Goal: Task Accomplishment & Management: Complete application form

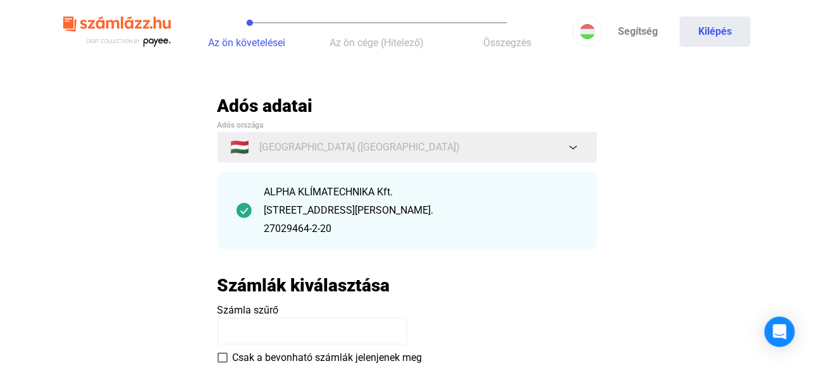
scroll to position [126, 0]
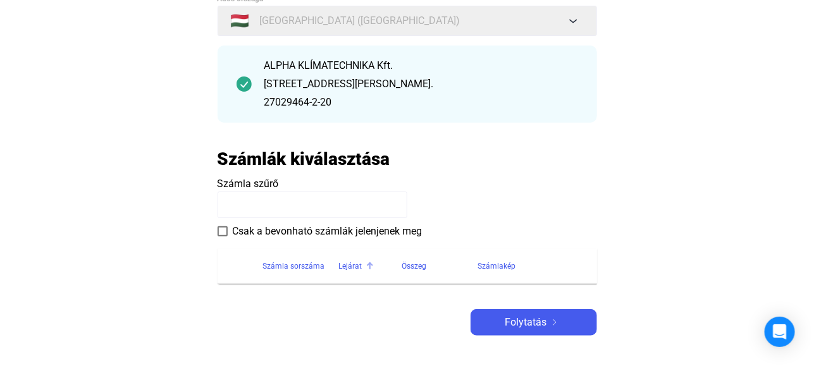
click at [343, 265] on div "Lejárat" at bounding box center [350, 266] width 23 height 15
click at [262, 205] on input at bounding box center [313, 205] width 190 height 27
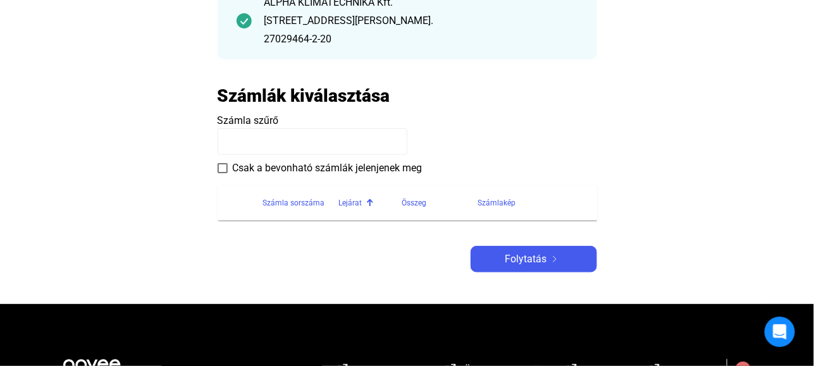
click at [243, 135] on input at bounding box center [313, 141] width 190 height 27
click at [245, 116] on span "Számla szűrő" at bounding box center [248, 120] width 61 height 12
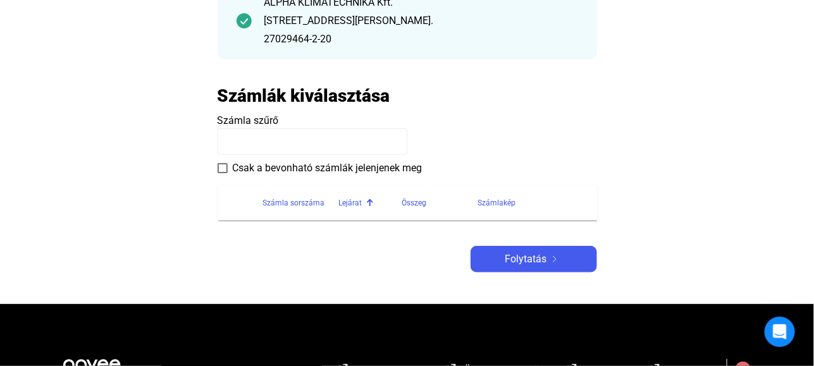
click at [245, 116] on span "Számla szűrő" at bounding box center [248, 120] width 61 height 12
drag, startPoint x: 245, startPoint y: 116, endPoint x: 281, endPoint y: 118, distance: 36.1
click at [281, 118] on payee-form-field "Számla szűrő" at bounding box center [407, 134] width 379 height 42
click at [290, 91] on h2 "Számlák kiválasztása" at bounding box center [304, 96] width 173 height 22
click at [271, 134] on input at bounding box center [313, 141] width 190 height 27
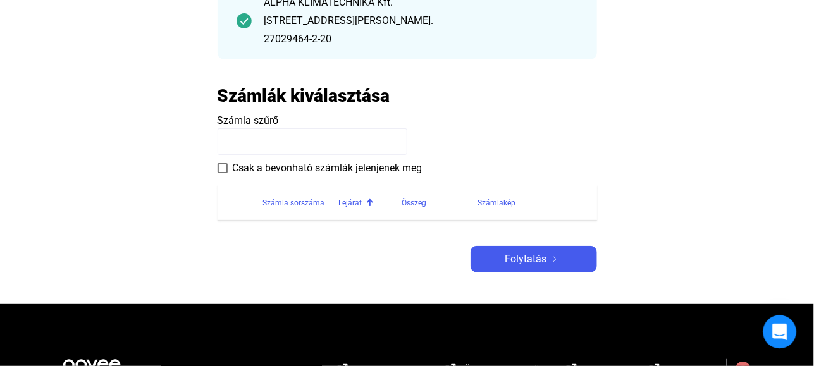
click at [784, 332] on icon "Open Intercom Messenger" at bounding box center [779, 332] width 15 height 16
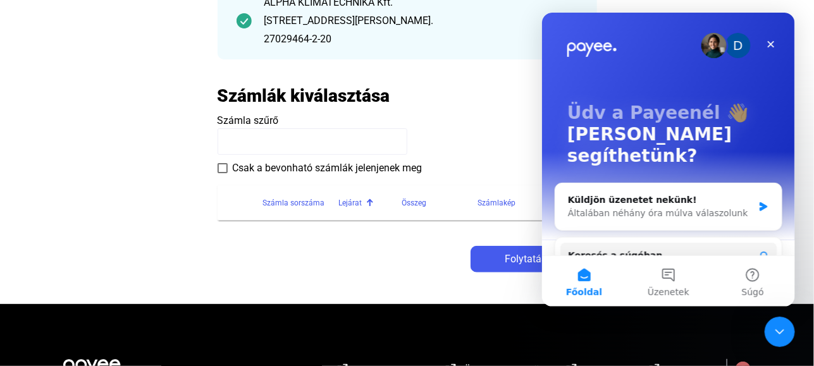
scroll to position [0, 0]
click at [655, 207] on div "Általában néhány óra múlva válaszolunk" at bounding box center [659, 213] width 185 height 13
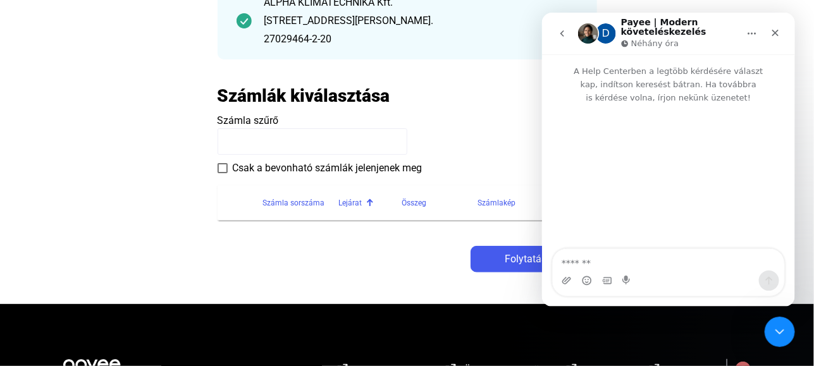
click at [589, 128] on div "Intercom messenger" at bounding box center [667, 177] width 253 height 146
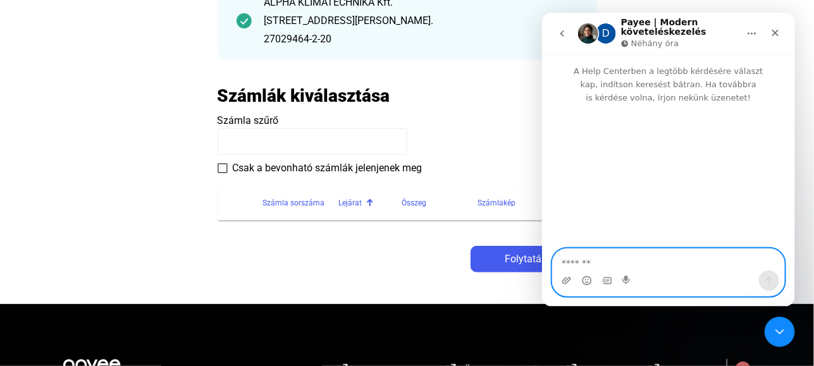
click at [591, 262] on textarea "Üzenet…" at bounding box center [667, 260] width 231 height 22
type textarea "*********"
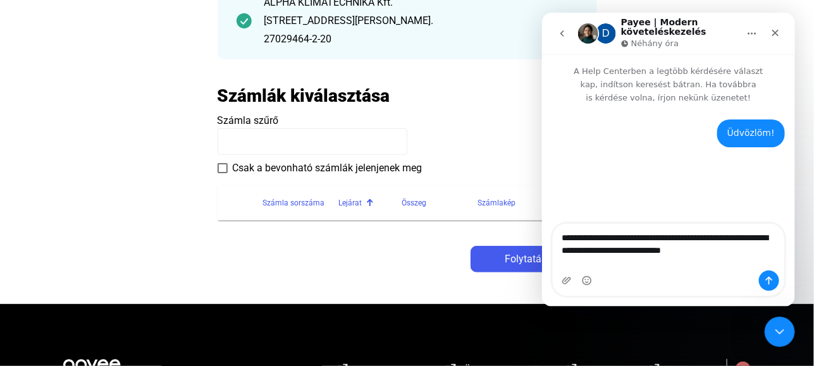
type textarea "**********"
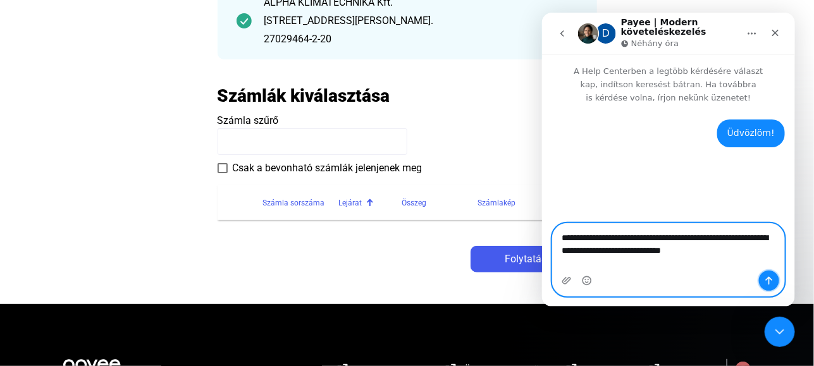
click at [765, 278] on icon "Üzenet küldése…" at bounding box center [768, 281] width 10 height 10
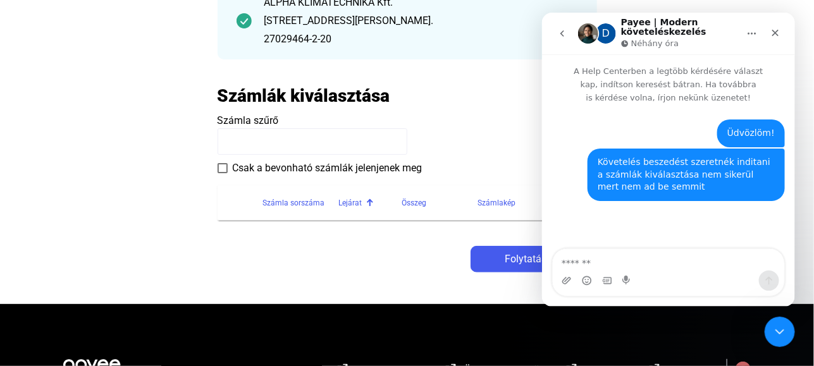
click at [404, 243] on div "Adós adatai Adós országa 🇭🇺 [GEOGRAPHIC_DATA] ([GEOGRAPHIC_DATA]) ALPHA KLÍMATE…" at bounding box center [407, 88] width 379 height 367
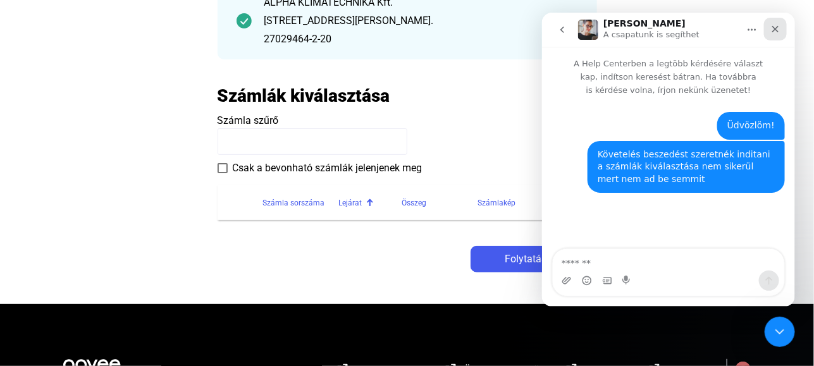
click at [774, 30] on icon "Bezárás" at bounding box center [775, 29] width 7 height 7
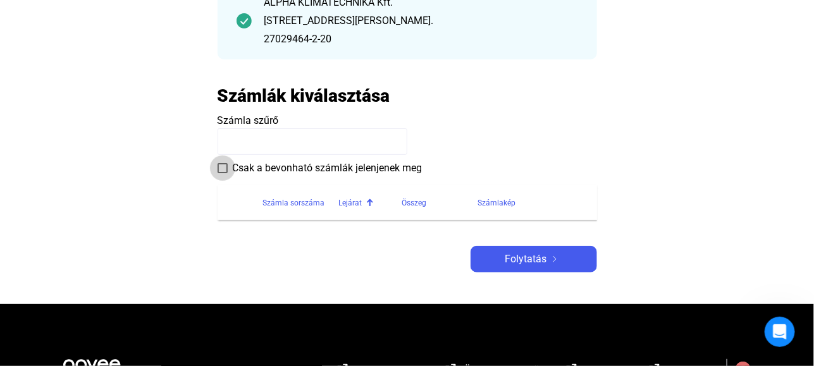
click at [224, 163] on span at bounding box center [223, 168] width 10 height 10
click at [528, 259] on span "Folytatás" at bounding box center [526, 259] width 42 height 15
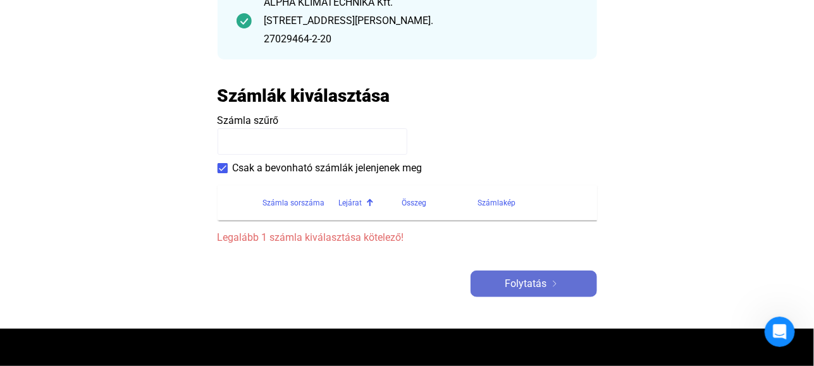
click at [533, 284] on span "Folytatás" at bounding box center [526, 283] width 42 height 15
click at [323, 237] on span "Legalább 1 számla kiválasztása kötelező!" at bounding box center [407, 237] width 379 height 15
click at [508, 199] on div "Számlakép" at bounding box center [497, 202] width 38 height 15
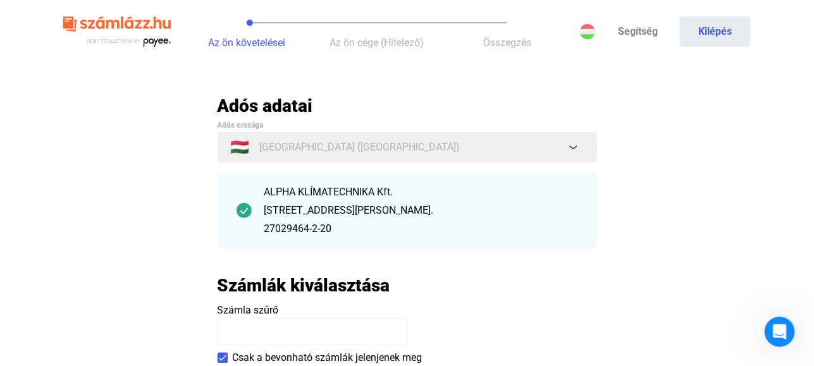
click at [118, 23] on img at bounding box center [117, 31] width 108 height 41
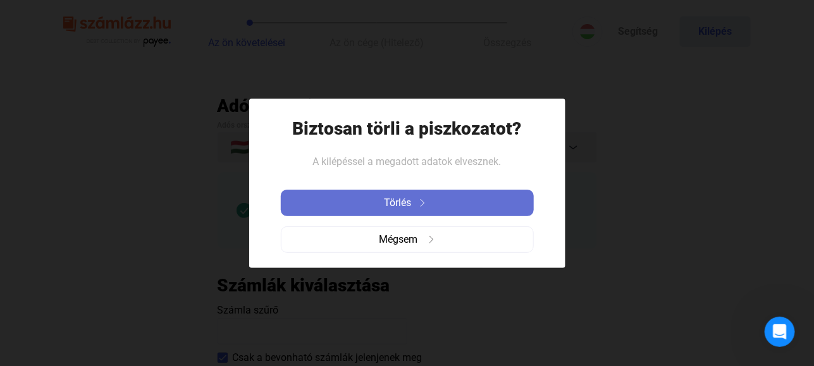
click at [410, 203] on span "Törlés" at bounding box center [398, 202] width 27 height 15
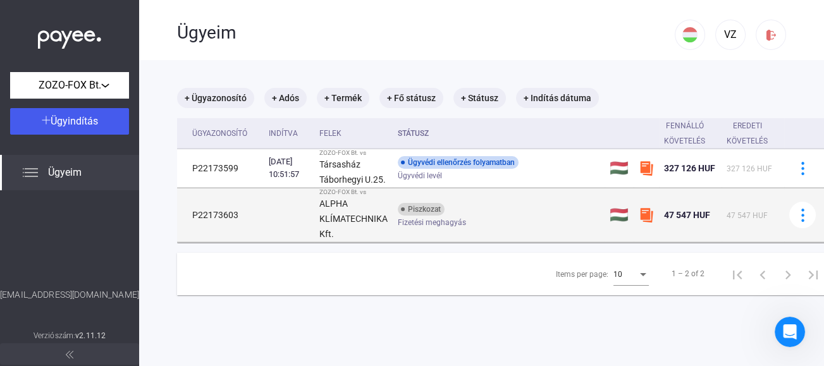
click at [646, 214] on img at bounding box center [646, 214] width 15 height 15
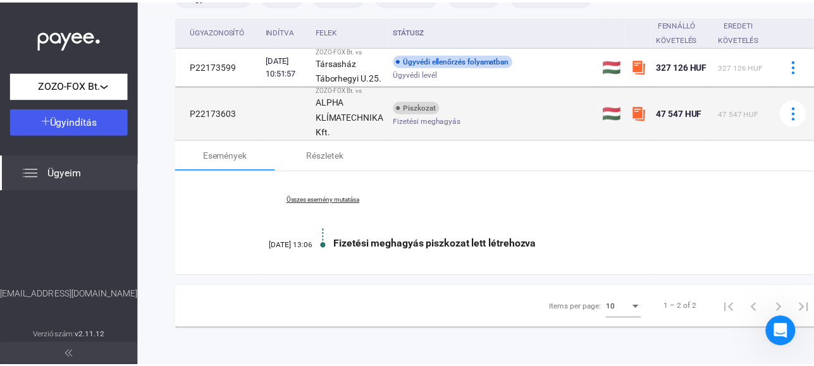
scroll to position [111, 0]
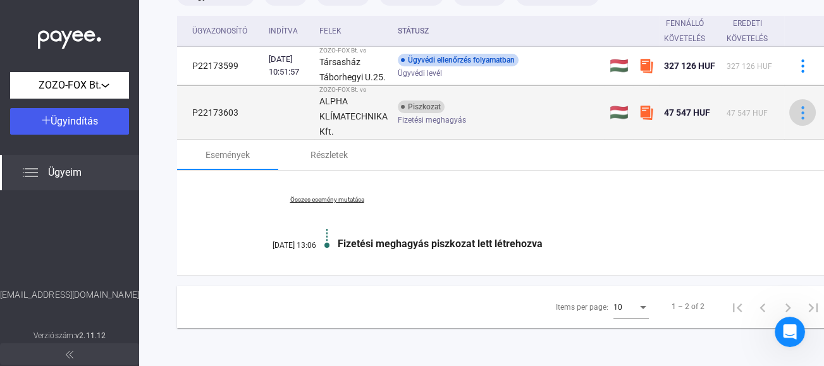
click at [800, 106] on img at bounding box center [802, 112] width 13 height 13
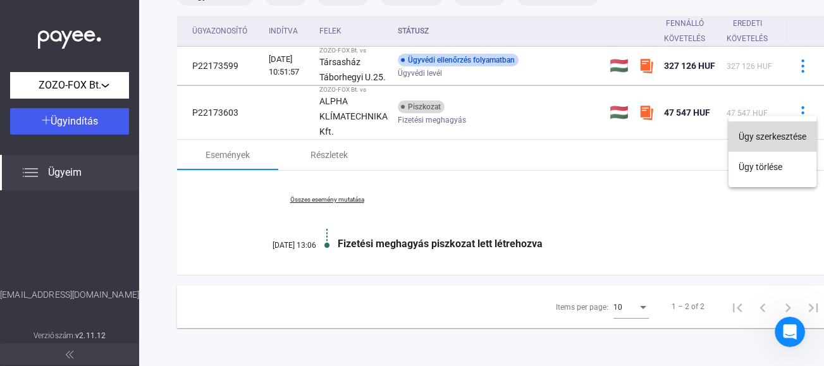
click at [773, 137] on button "Ügy szerkesztése" at bounding box center [773, 136] width 88 height 30
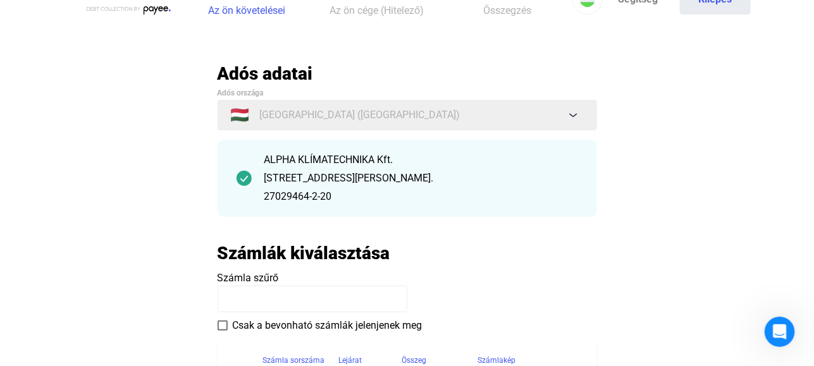
scroll to position [63, 0]
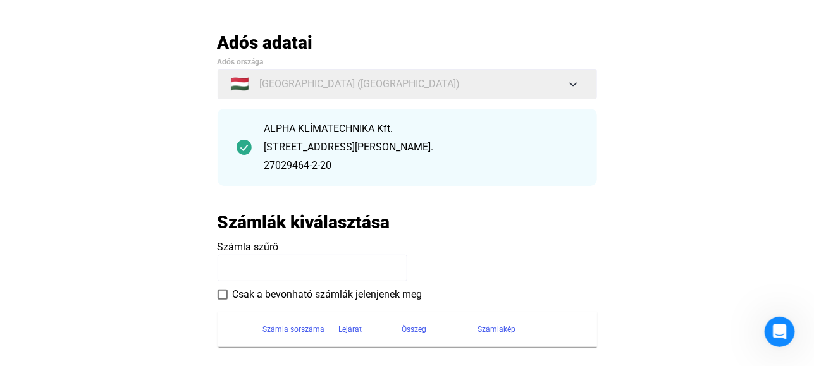
click at [343, 227] on h2 "Számlák kiválasztása" at bounding box center [304, 222] width 173 height 22
click at [223, 292] on span at bounding box center [223, 295] width 10 height 10
click at [256, 265] on input at bounding box center [313, 268] width 190 height 27
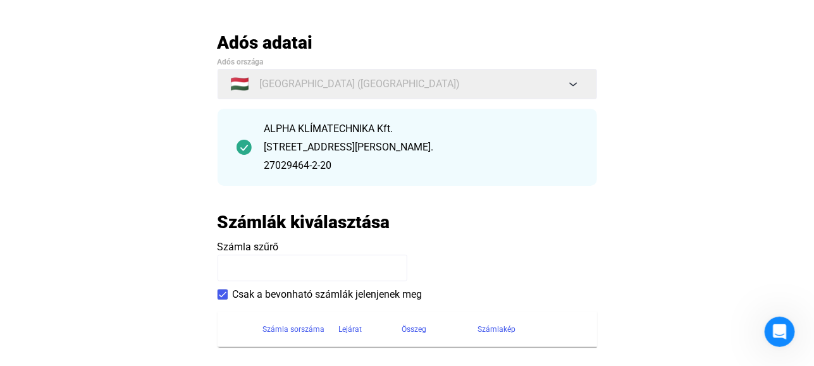
click at [256, 265] on input at bounding box center [313, 268] width 190 height 27
paste input "**********"
click at [354, 279] on input "**********" at bounding box center [313, 268] width 190 height 27
type input "**********"
click at [301, 325] on div "Számla sorszáma" at bounding box center [294, 329] width 62 height 15
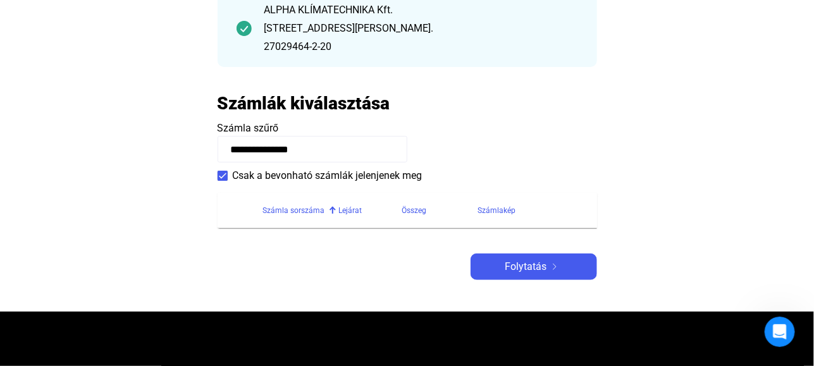
scroll to position [190, 0]
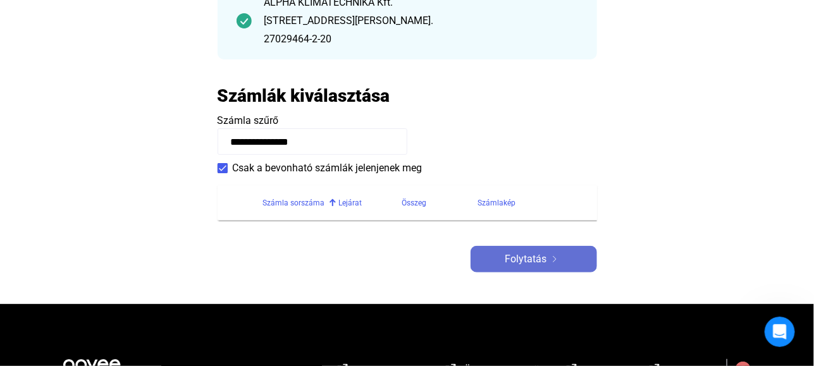
click at [534, 262] on span "Folytatás" at bounding box center [526, 259] width 42 height 15
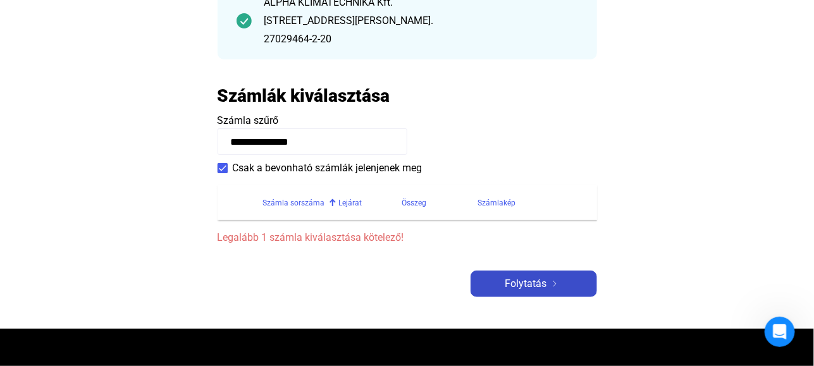
click at [531, 283] on span "Folytatás" at bounding box center [526, 283] width 42 height 15
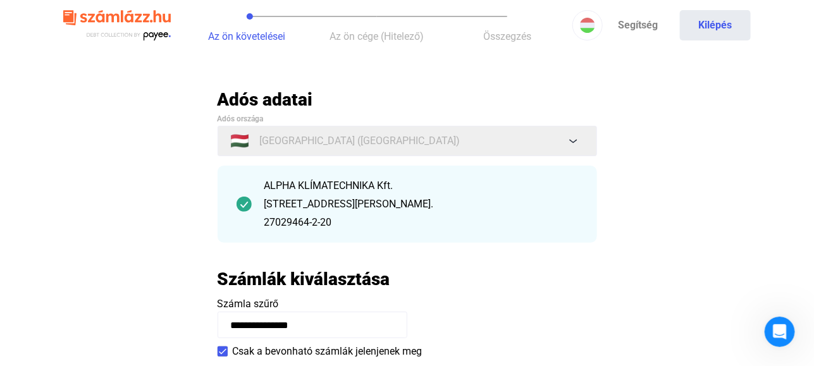
scroll to position [0, 0]
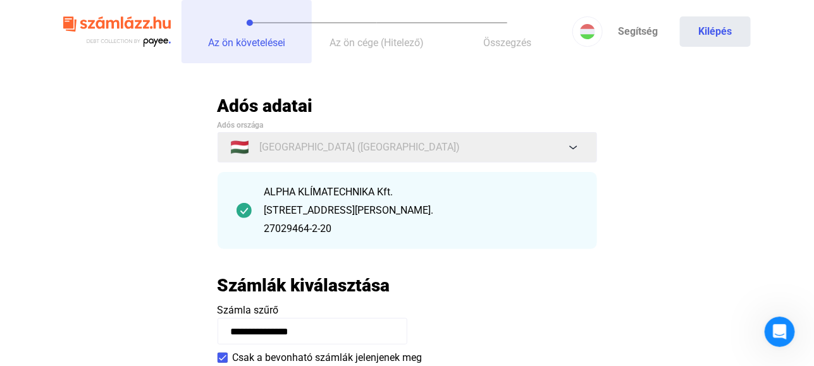
click at [281, 20] on button "Az ön követelései" at bounding box center [247, 31] width 130 height 63
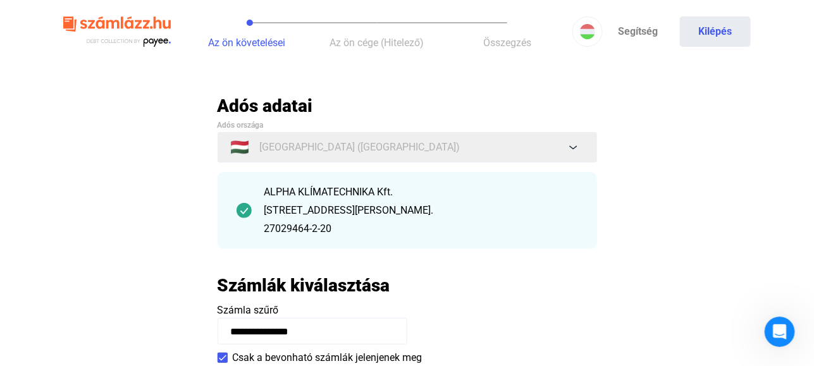
click at [251, 21] on button "Az ön követelései" at bounding box center [247, 31] width 130 height 63
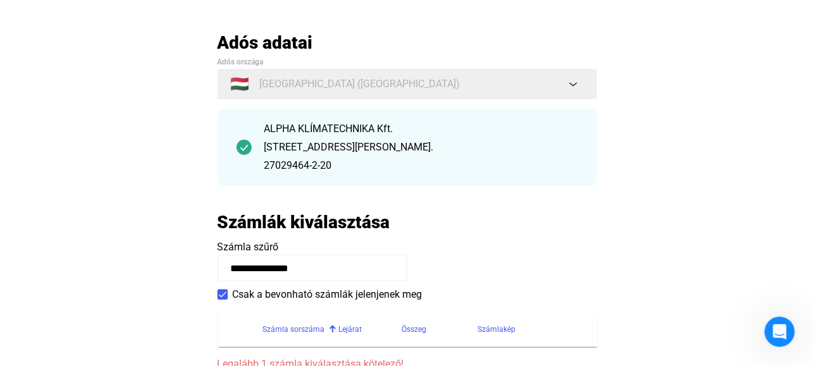
click at [268, 274] on input "**********" at bounding box center [313, 268] width 190 height 27
click at [330, 166] on div "27029464-2-20" at bounding box center [421, 165] width 314 height 15
click at [343, 129] on div "ALPHA KLÍMATECHNIKA Kft." at bounding box center [421, 128] width 314 height 15
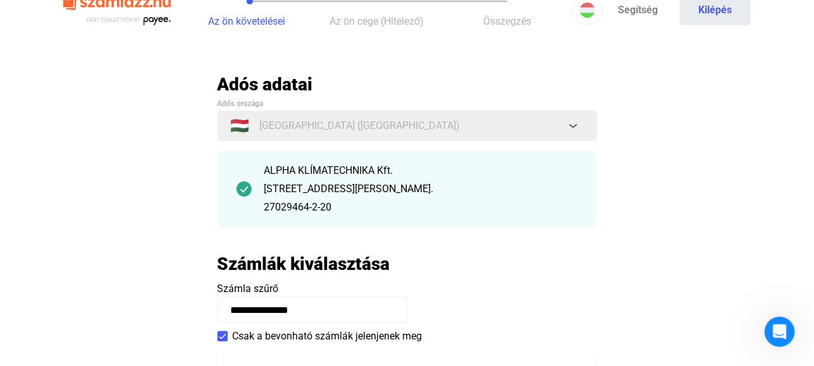
scroll to position [0, 0]
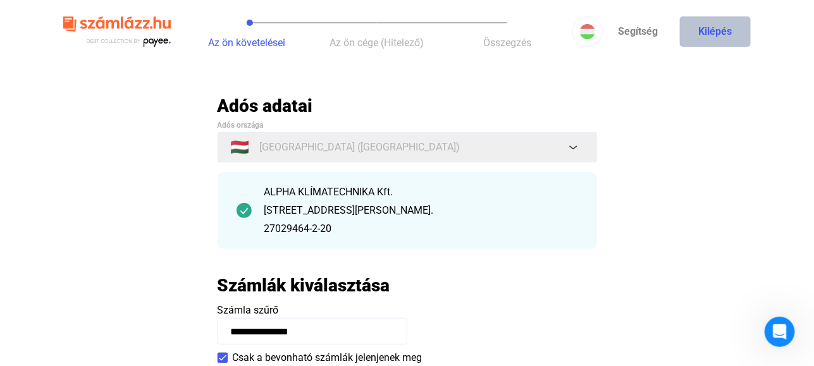
click at [720, 31] on button "Kilépés" at bounding box center [715, 31] width 71 height 30
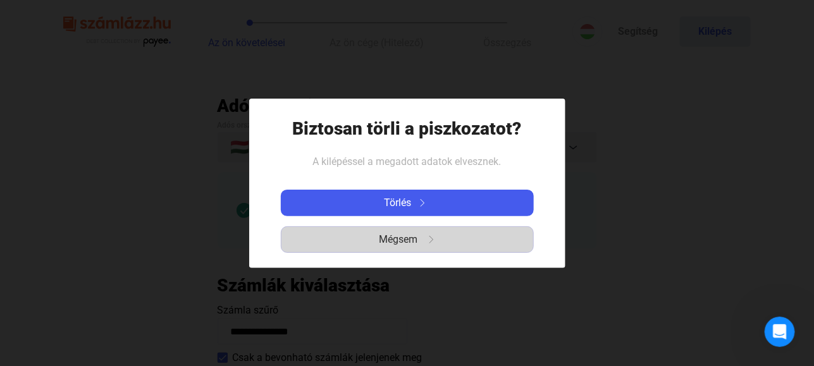
click at [405, 238] on span "Mégsem" at bounding box center [398, 239] width 39 height 15
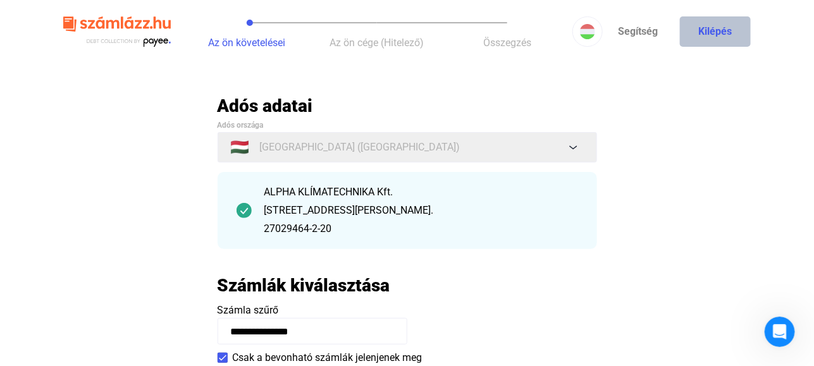
click at [712, 32] on button "Kilépés" at bounding box center [715, 31] width 71 height 30
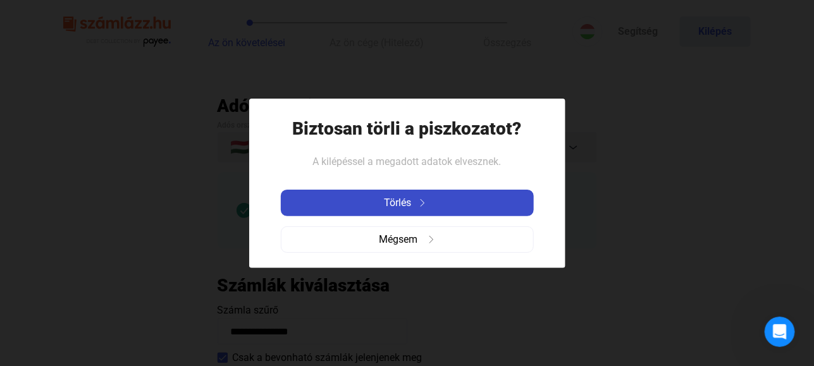
click at [403, 202] on span "Törlés" at bounding box center [398, 202] width 27 height 15
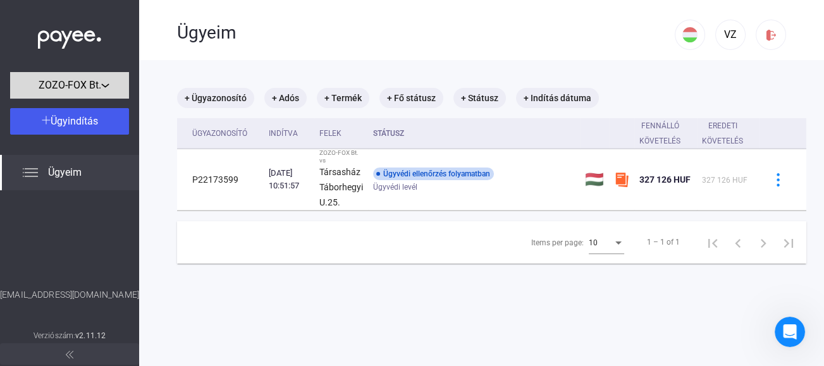
click at [102, 85] on div "ZOZO-FOX Bt." at bounding box center [69, 86] width 111 height 16
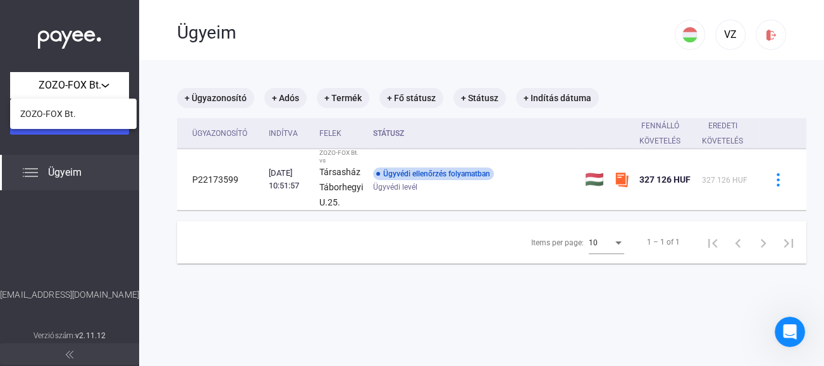
click at [123, 58] on div at bounding box center [412, 183] width 824 height 366
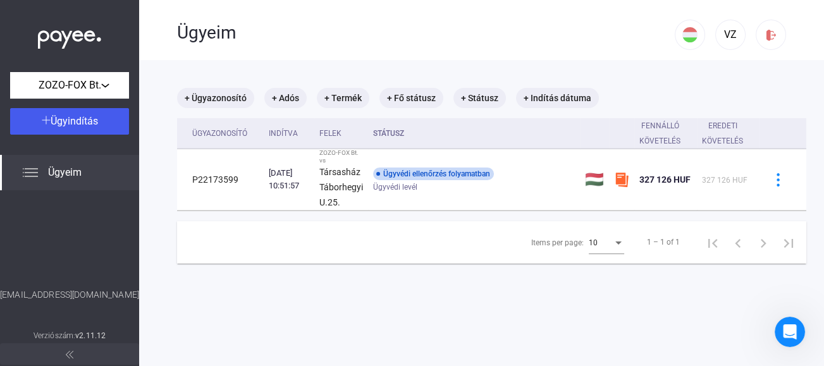
click at [61, 173] on span "Ügyeim" at bounding box center [65, 172] width 34 height 15
click at [44, 118] on img at bounding box center [46, 120] width 9 height 9
